Goal: Information Seeking & Learning: Check status

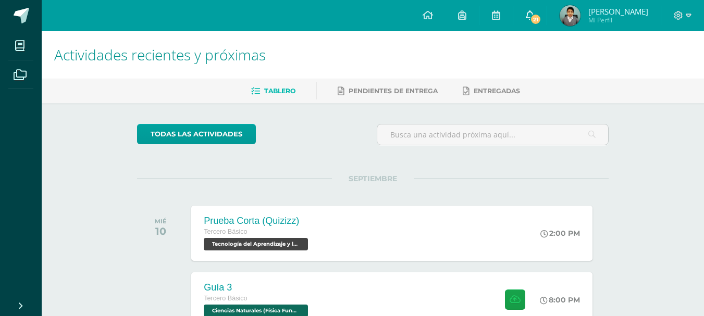
click at [533, 17] on span "21" at bounding box center [535, 19] width 11 height 11
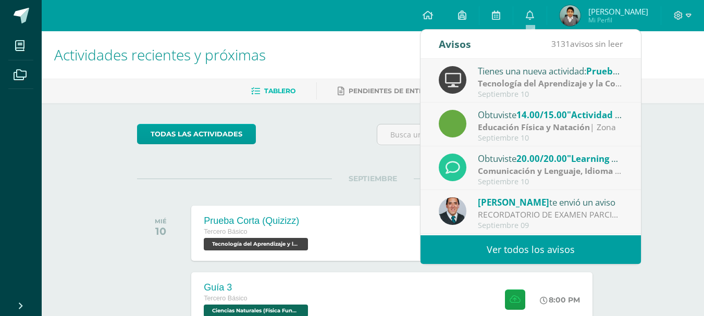
click at [574, 169] on strong "Comunicación y Lenguaje, Idioma Extranjero Inglés" at bounding box center [581, 170] width 206 height 11
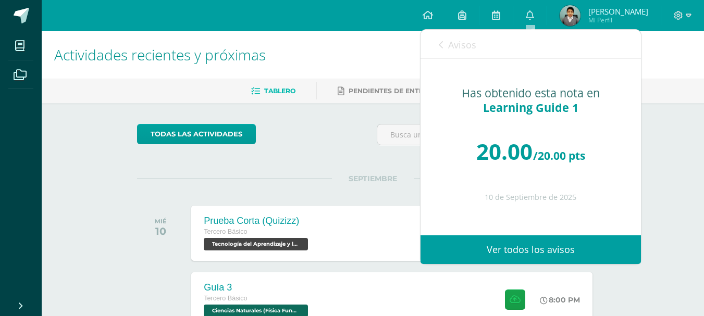
click at [449, 41] on span "Avisos" at bounding box center [462, 45] width 28 height 13
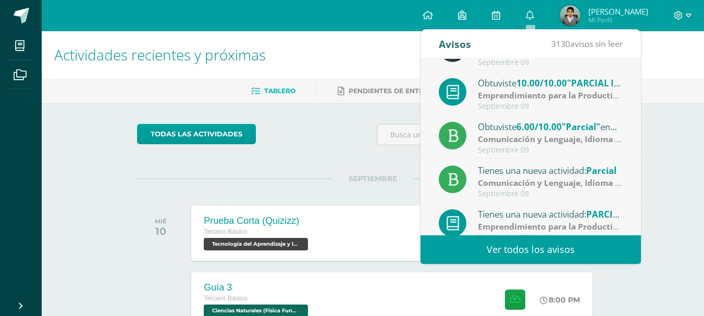
scroll to position [170, 0]
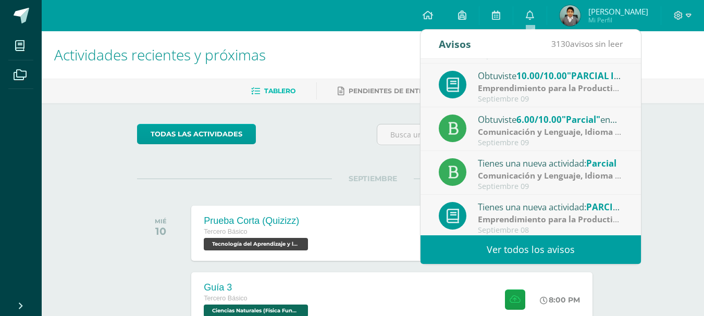
click at [600, 22] on span "Mi Perfil" at bounding box center [618, 20] width 60 height 9
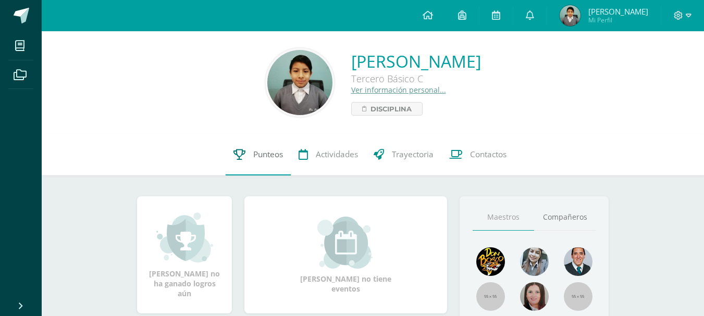
click at [280, 168] on link "Punteos" at bounding box center [258, 155] width 65 height 42
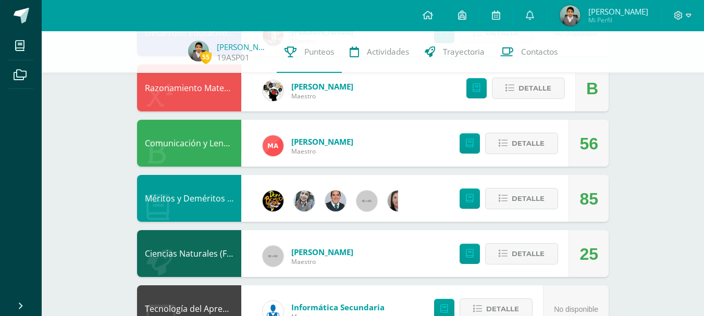
scroll to position [522, 0]
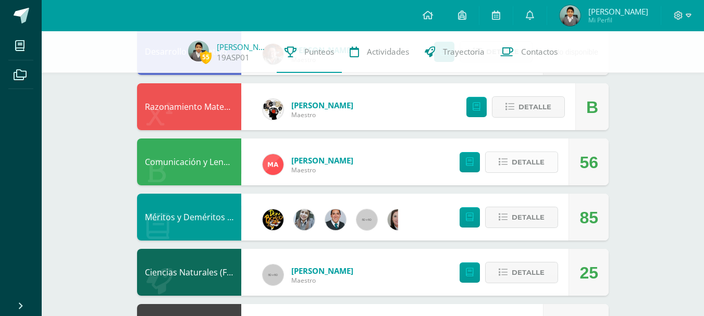
click at [516, 166] on span "Detalle" at bounding box center [528, 162] width 33 height 19
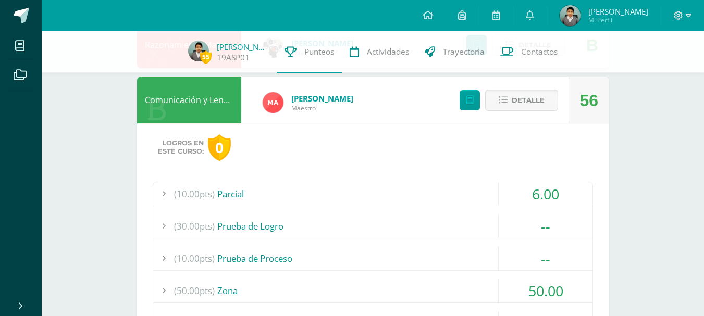
scroll to position [587, 0]
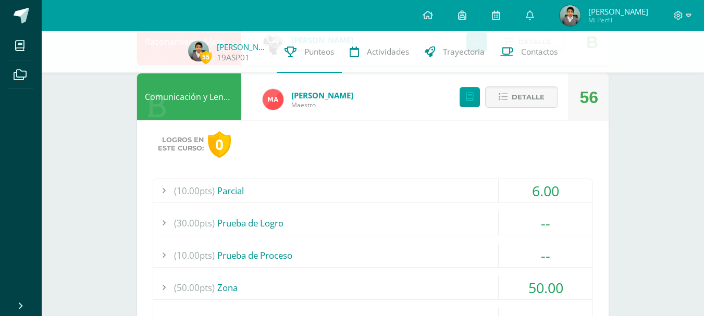
click at [347, 254] on div "(10.00pts) Prueba de Proceso" at bounding box center [372, 255] width 439 height 23
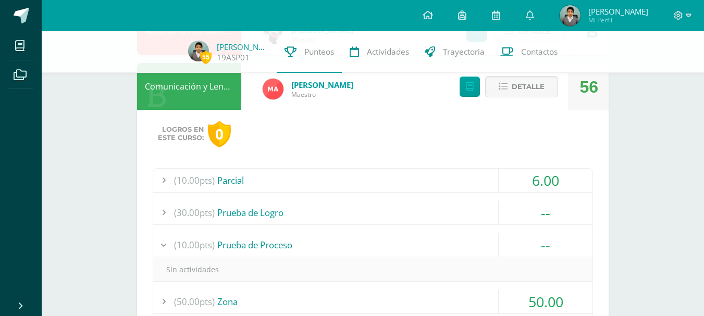
scroll to position [619, 0]
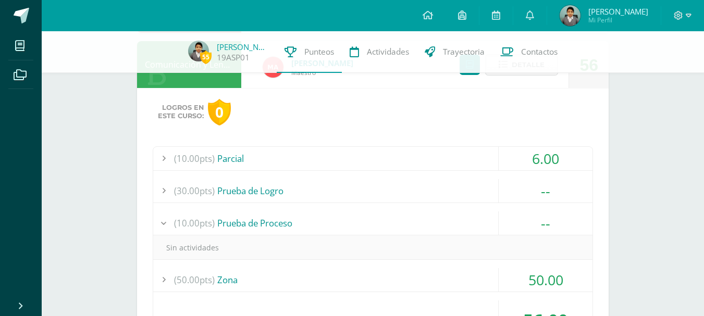
click at [299, 159] on div "(10.00pts) Parcial" at bounding box center [372, 158] width 439 height 23
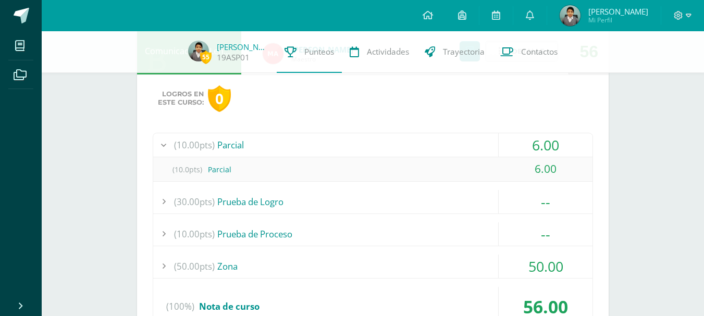
scroll to position [636, 0]
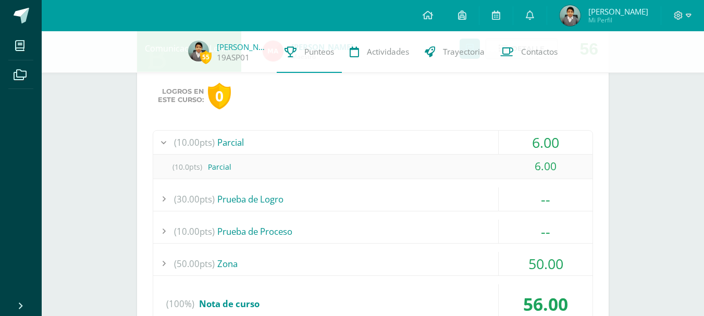
click at [294, 210] on div "(30.00pts) Prueba de Logro" at bounding box center [372, 199] width 439 height 23
click at [284, 258] on div "(50.00pts) Zona" at bounding box center [372, 263] width 439 height 23
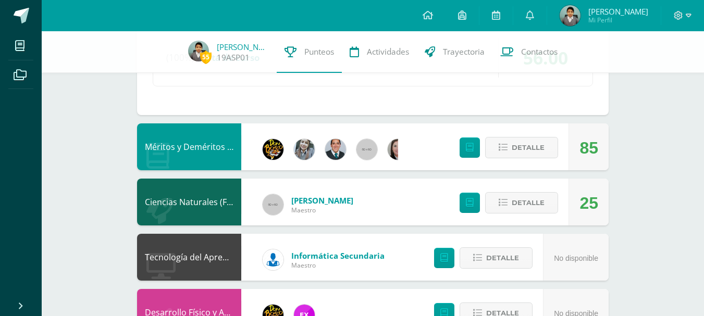
scroll to position [1003, 0]
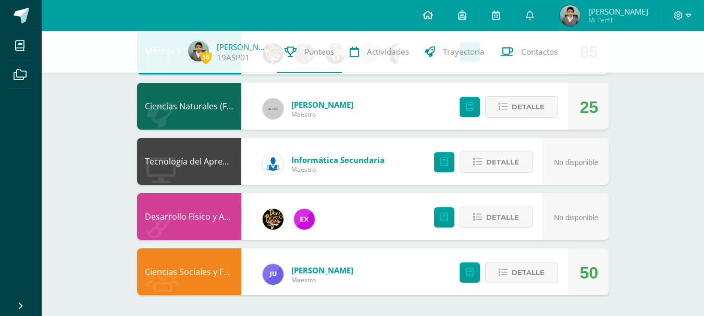
click at [421, 18] on link at bounding box center [427, 15] width 35 height 31
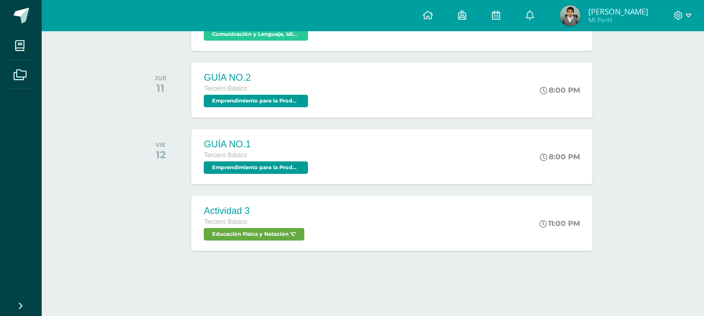
scroll to position [344, 0]
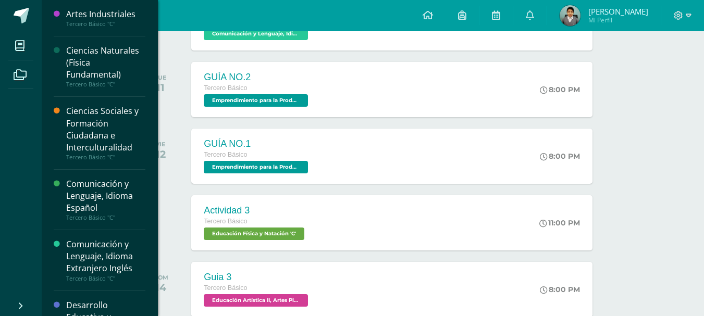
click at [113, 157] on div "Tercero Básico "C"" at bounding box center [105, 157] width 79 height 7
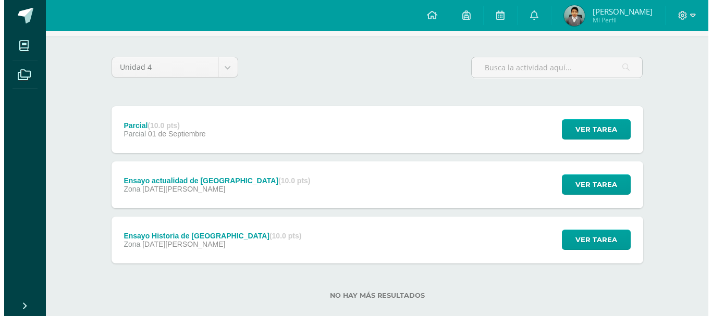
scroll to position [84, 0]
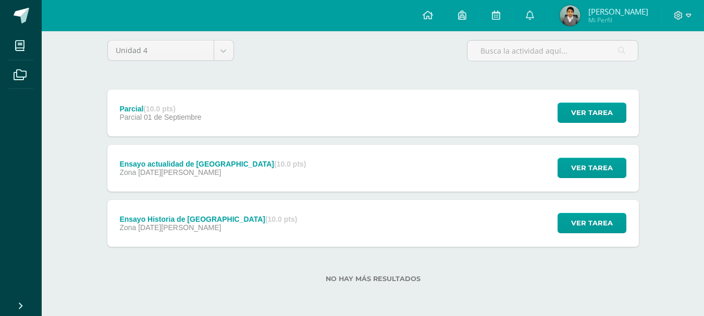
click at [337, 215] on div "Ensayo Historia de Guatemala (10.0 pts) Zona [DATE][PERSON_NAME] Ver tarea Ensa…" at bounding box center [372, 223] width 531 height 47
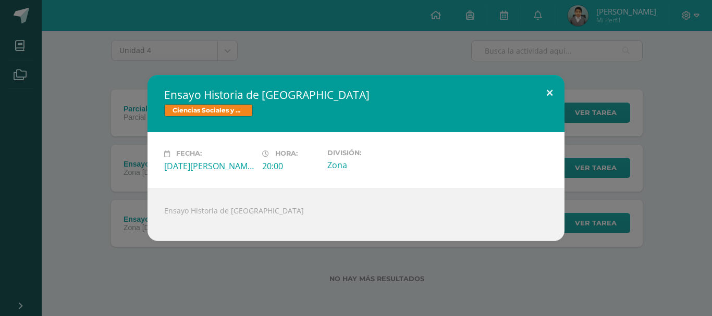
click at [558, 89] on button at bounding box center [550, 92] width 30 height 35
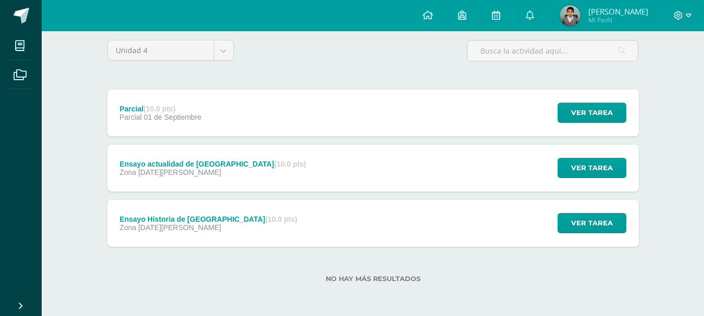
click at [436, 184] on div "Ensayo actualidad de Guatemala (10.0 pts) Zona [DATE][PERSON_NAME] Ver tarea En…" at bounding box center [372, 168] width 531 height 47
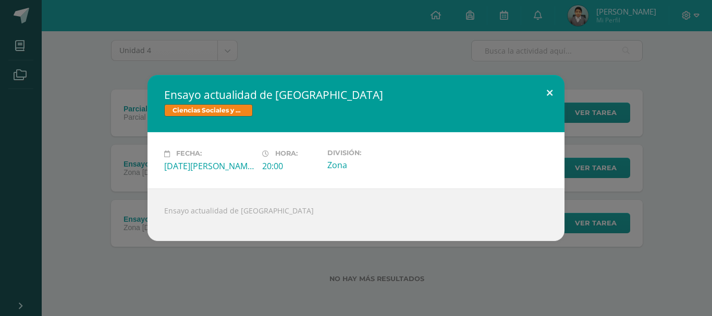
click at [545, 92] on button at bounding box center [550, 92] width 30 height 35
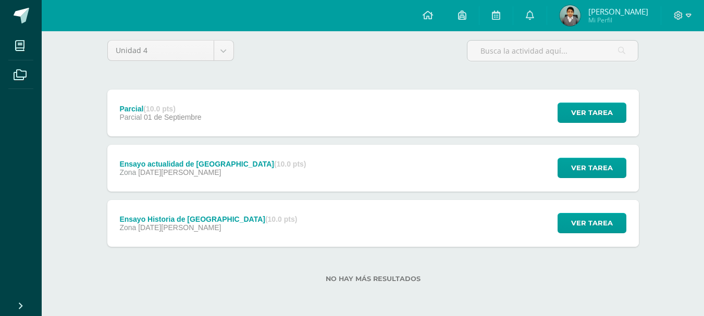
click at [338, 136] on div "Parcial (10.0 pts) Parcial [DATE] Ver tarea Parcial Ciencias Sociales y Formaci…" at bounding box center [372, 113] width 531 height 47
